Goal: Complete application form

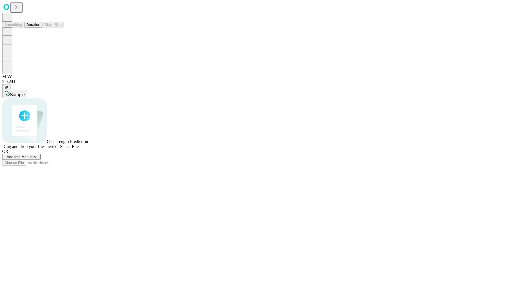
click at [36, 159] on span "Add Info Manually" at bounding box center [21, 157] width 29 height 4
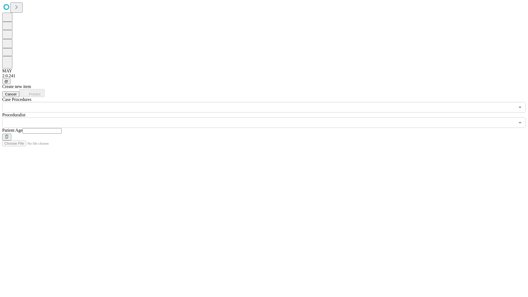
click at [62, 128] on input "text" at bounding box center [42, 130] width 39 height 5
type input "**"
click at [268, 117] on input "text" at bounding box center [258, 122] width 512 height 10
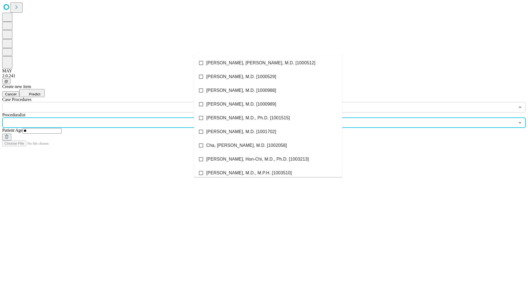
click at [268, 63] on li "[PERSON_NAME], [PERSON_NAME], M.D. [1000512]" at bounding box center [268, 63] width 148 height 14
click at [115, 102] on input "text" at bounding box center [258, 107] width 512 height 10
